Goal: Transaction & Acquisition: Purchase product/service

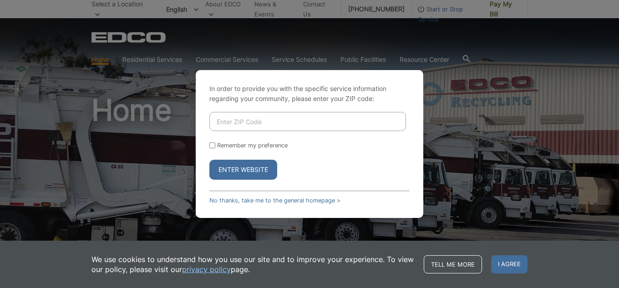
click at [250, 122] on input "Enter ZIP Code" at bounding box center [307, 121] width 197 height 19
type input "92084"
click at [226, 167] on button "Enter Website" at bounding box center [243, 170] width 68 height 20
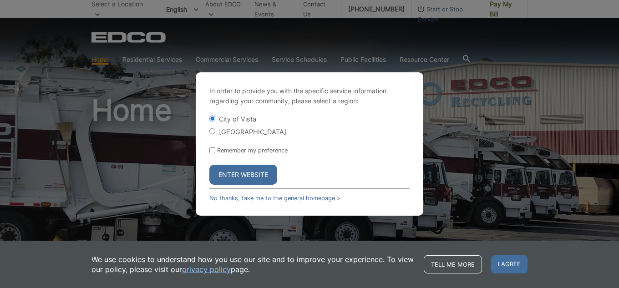
click at [238, 173] on button "Enter Website" at bounding box center [243, 175] width 68 height 20
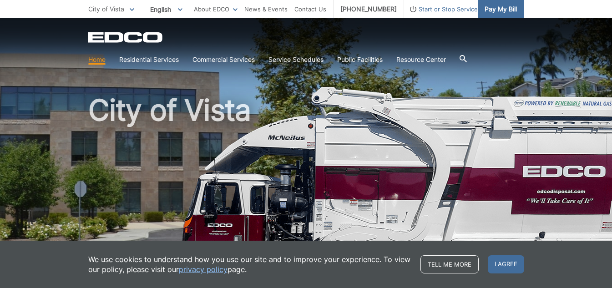
click at [502, 10] on span "Pay My Bill" at bounding box center [501, 9] width 32 height 10
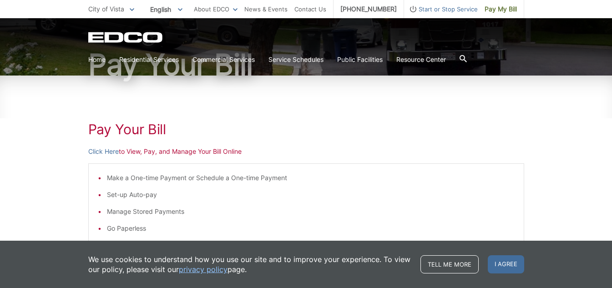
scroll to position [91, 0]
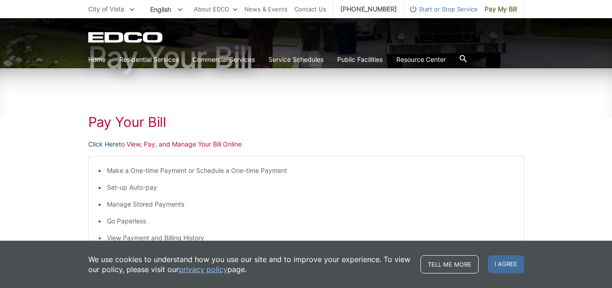
click at [106, 143] on link "Click Here" at bounding box center [103, 144] width 31 height 10
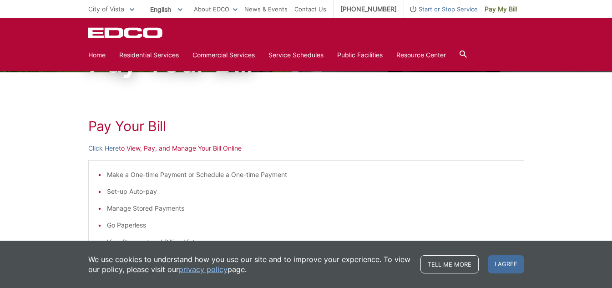
scroll to position [57, 0]
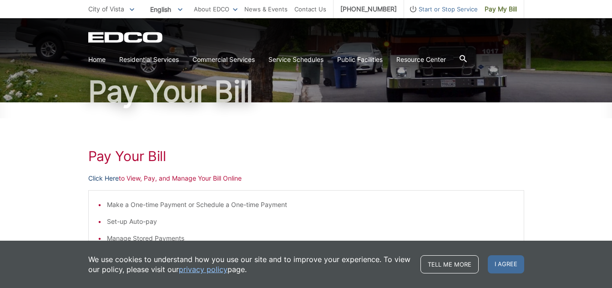
click at [102, 179] on link "Click Here" at bounding box center [103, 178] width 31 height 10
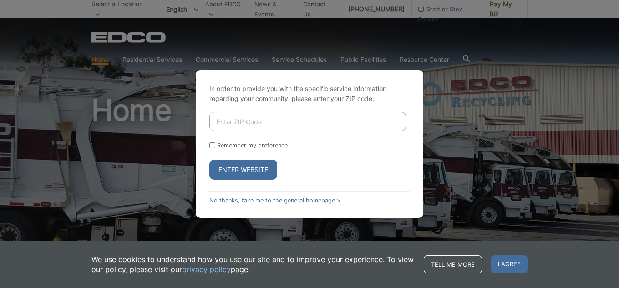
click at [247, 122] on input "Enter ZIP Code" at bounding box center [307, 121] width 197 height 19
type input "92084"
click at [239, 173] on button "Enter Website" at bounding box center [243, 170] width 68 height 20
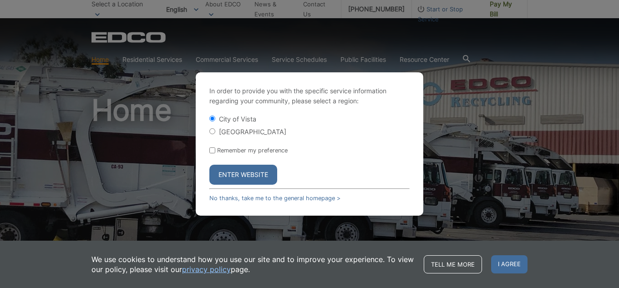
click at [234, 172] on button "Enter Website" at bounding box center [243, 175] width 68 height 20
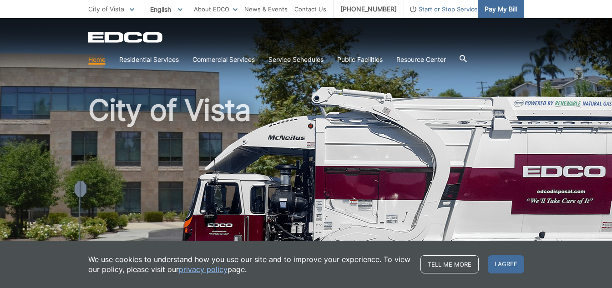
click at [498, 10] on span "Pay My Bill" at bounding box center [501, 9] width 32 height 10
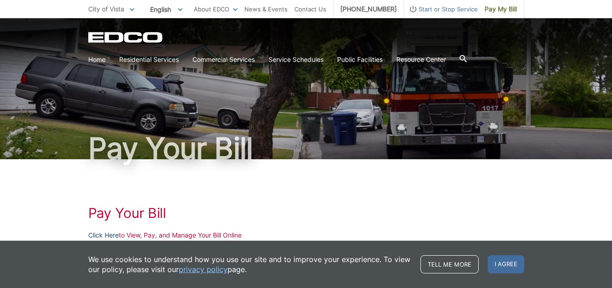
click at [105, 234] on link "Click Here" at bounding box center [103, 235] width 31 height 10
